Goal: Transaction & Acquisition: Purchase product/service

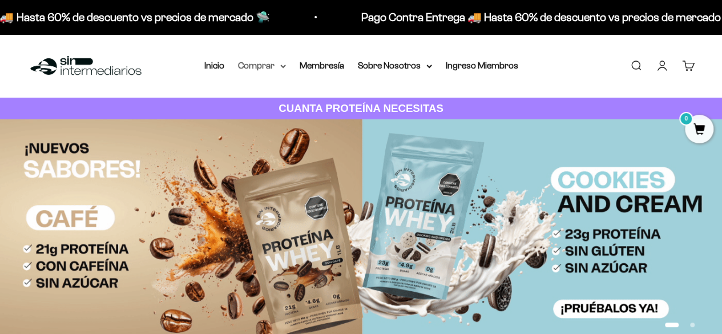
click at [274, 63] on summary "Comprar" at bounding box center [262, 65] width 48 height 15
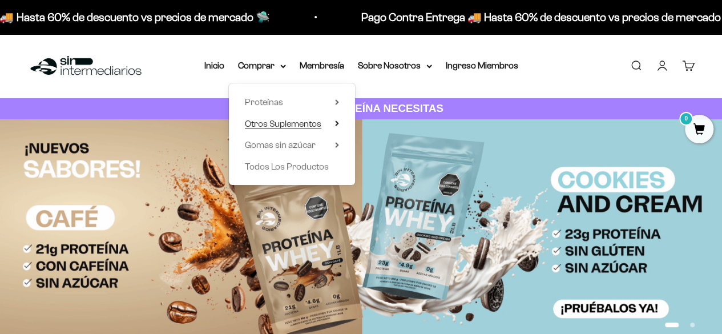
click at [290, 123] on span "Otros Suplementos" at bounding box center [283, 124] width 76 height 10
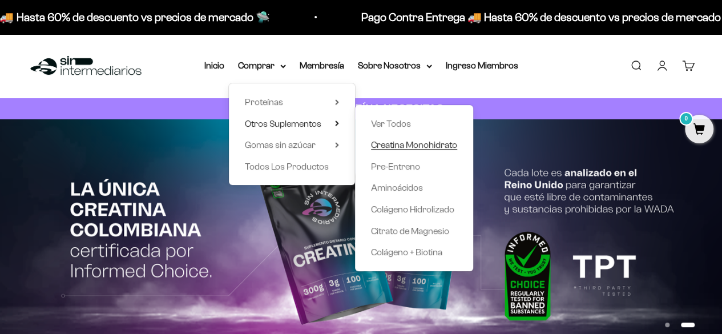
click at [418, 141] on span "Creatina Monohidrato" at bounding box center [414, 145] width 86 height 10
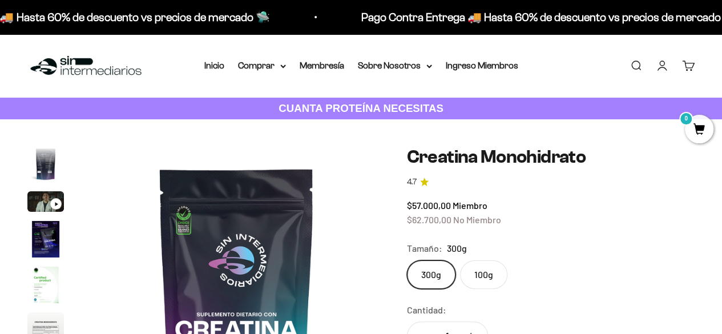
scroll to position [0, 2357]
click at [274, 59] on summary "Comprar" at bounding box center [262, 65] width 48 height 15
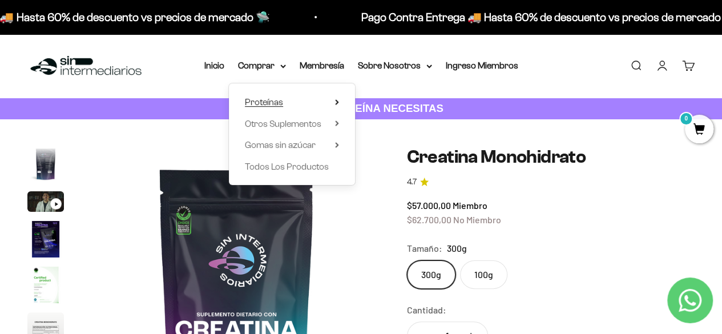
click at [288, 102] on summary "Proteínas" at bounding box center [292, 102] width 94 height 15
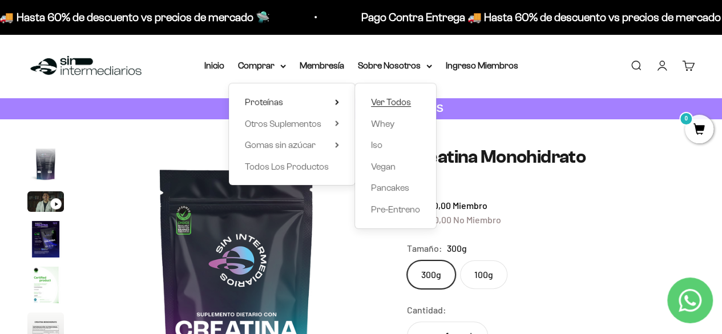
click at [391, 101] on span "Ver Todos" at bounding box center [391, 102] width 40 height 10
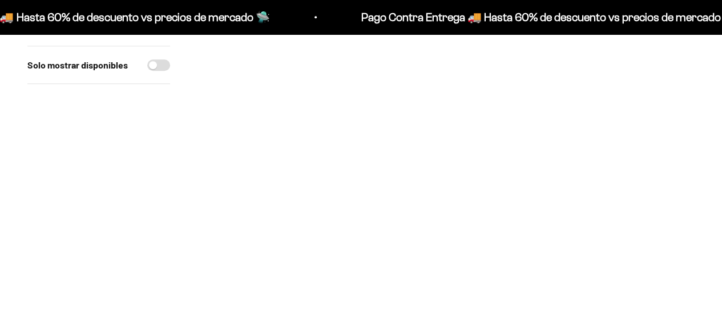
scroll to position [628, 0]
